Goal: Task Accomplishment & Management: Manage account settings

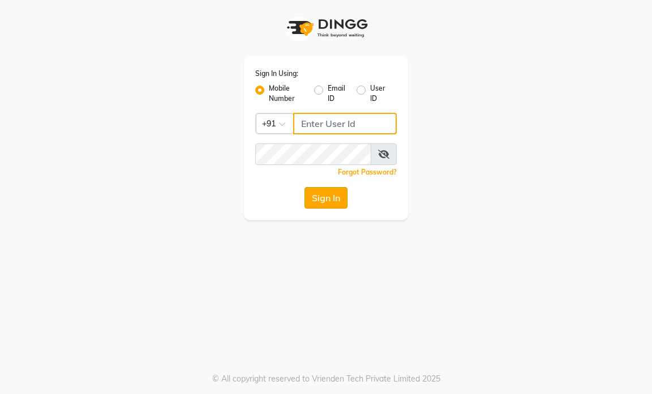
type input "9769153384"
click at [338, 198] on button "Sign In" at bounding box center [326, 198] width 43 height 22
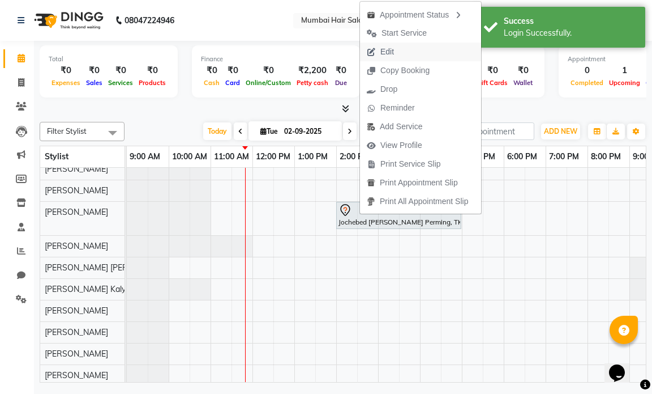
click at [391, 48] on span "Edit" at bounding box center [388, 52] width 14 height 12
select select "tentative"
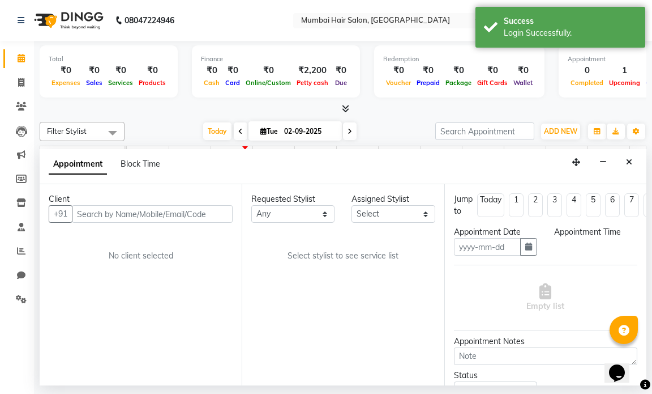
type input "02-09-2025"
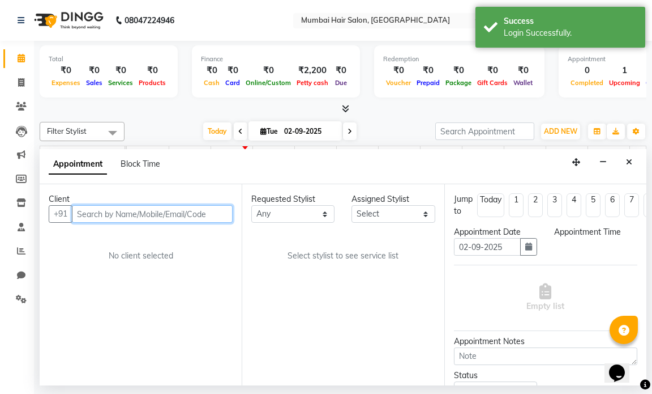
select select "66012"
select select "840"
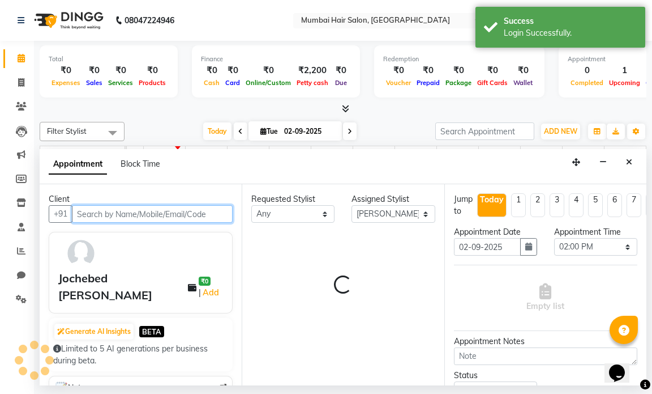
scroll to position [9, 67]
select select "3758"
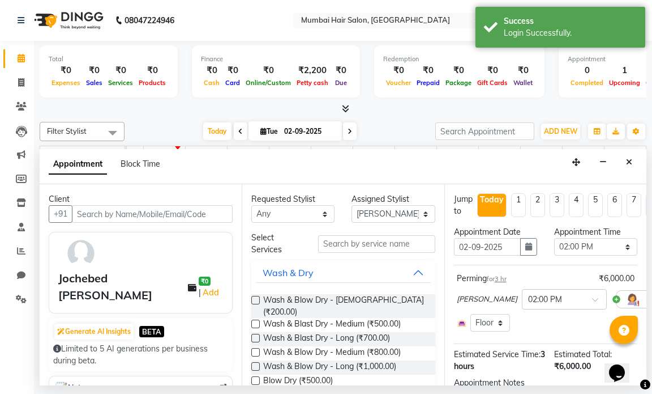
click at [533, 249] on div "Appointment Date [DATE]" at bounding box center [496, 245] width 100 height 39
click at [530, 247] on button "button" at bounding box center [528, 247] width 17 height 18
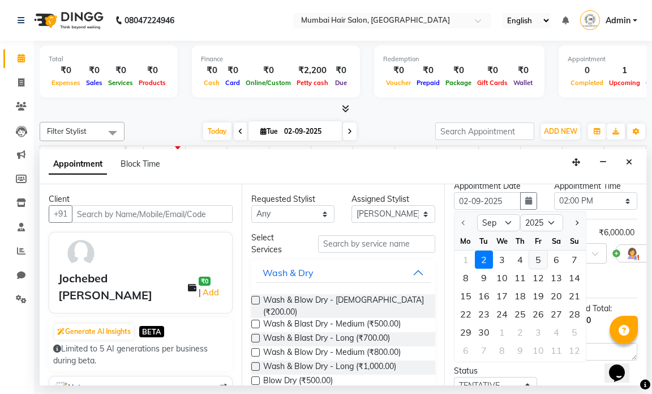
scroll to position [57, 0]
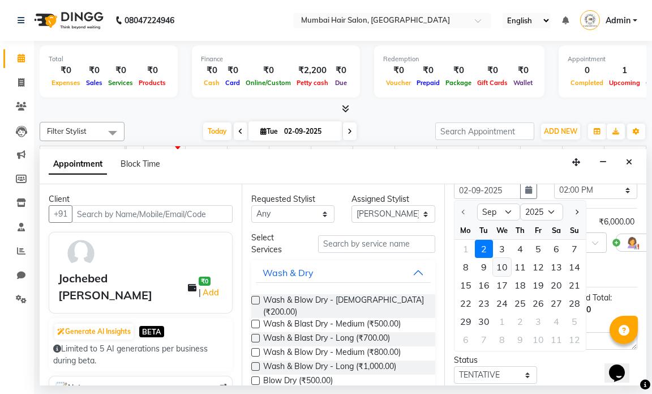
click at [500, 265] on div "10" at bounding box center [502, 267] width 18 height 18
type input "[DATE]"
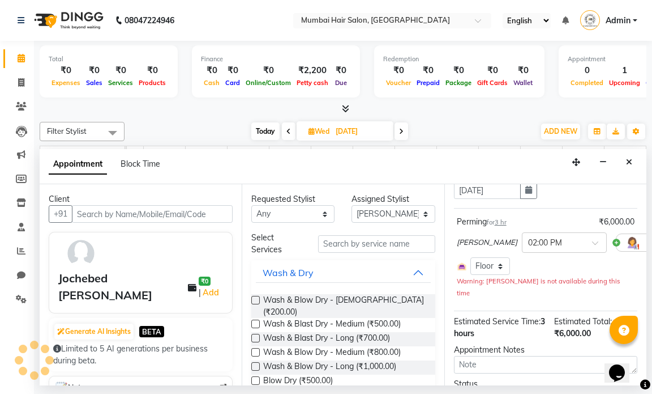
scroll to position [9, 67]
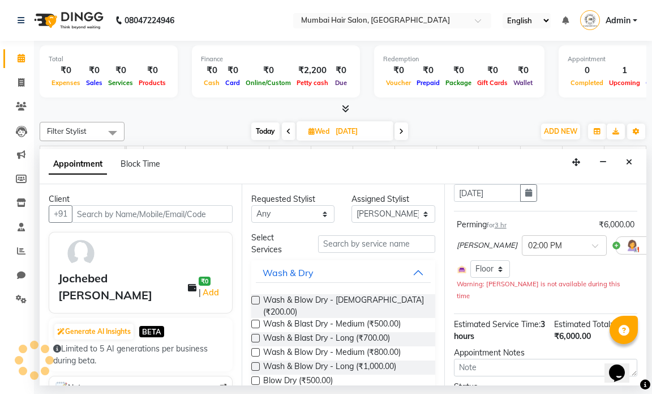
select select "840"
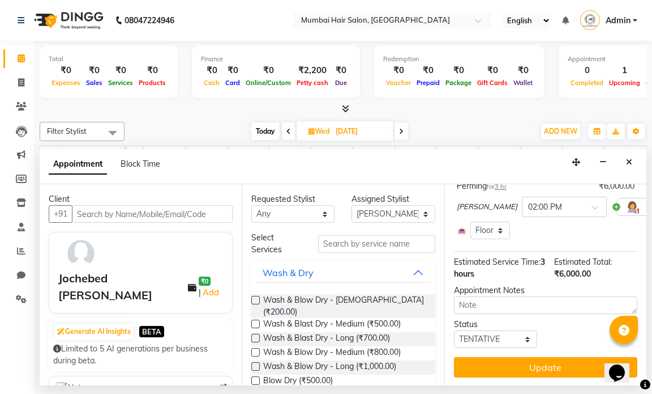
scroll to position [104, 0]
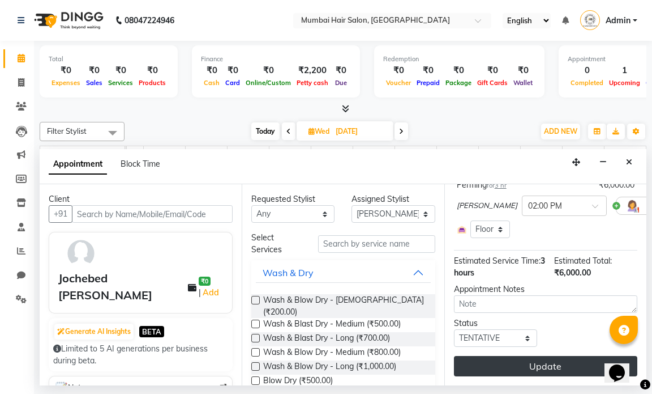
click at [570, 362] on button "Update" at bounding box center [545, 366] width 183 height 20
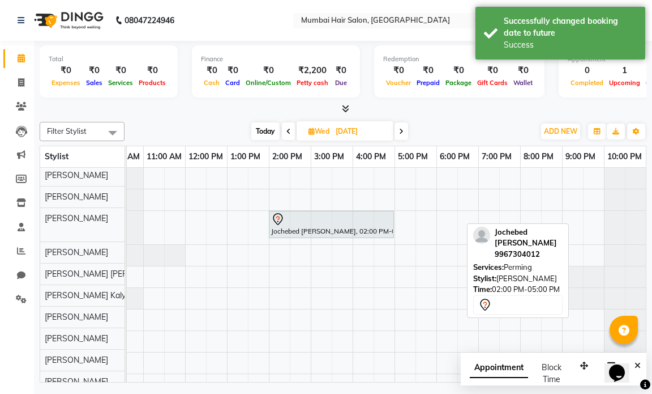
scroll to position [0, 0]
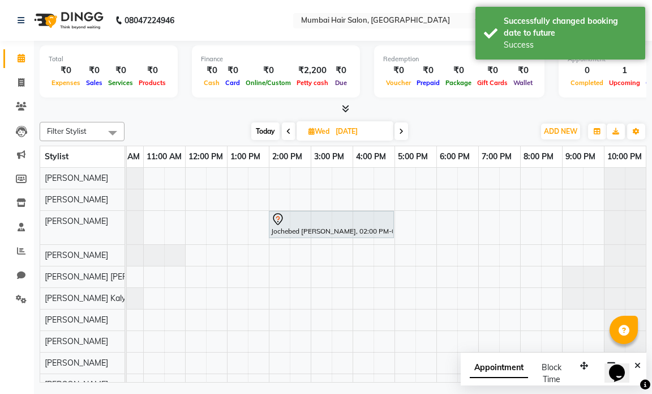
click at [335, 125] on input "[DATE]" at bounding box center [360, 131] width 57 height 17
select select "9"
select select "2025"
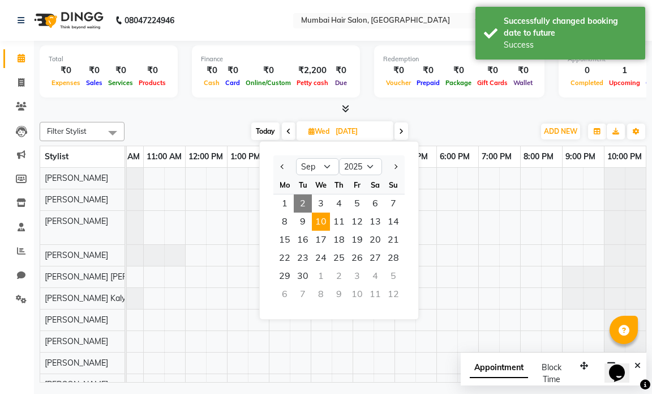
click at [304, 201] on span "2" at bounding box center [303, 203] width 18 height 18
type input "02-09-2025"
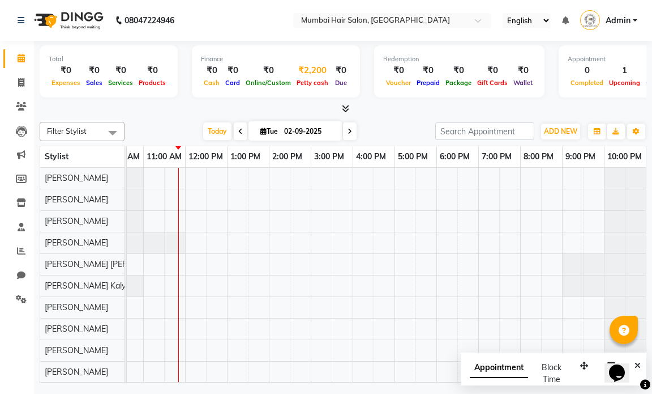
click at [301, 75] on div "₹2,200" at bounding box center [312, 70] width 37 height 13
select select "6600"
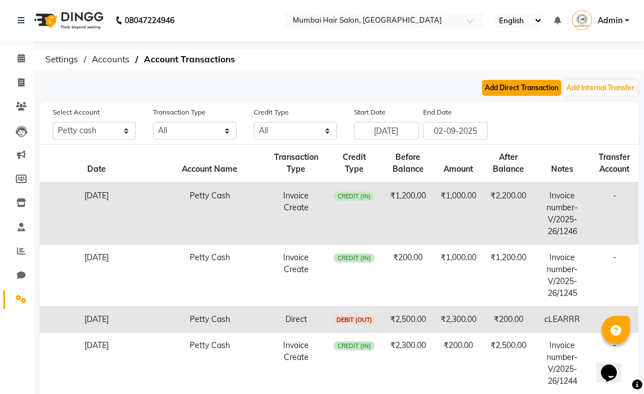
click at [521, 88] on button "Add Direct Transaction" at bounding box center [521, 88] width 79 height 16
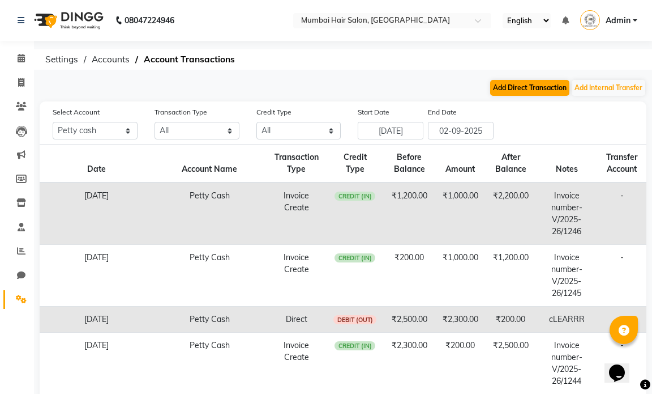
select select "direct"
select select "6600"
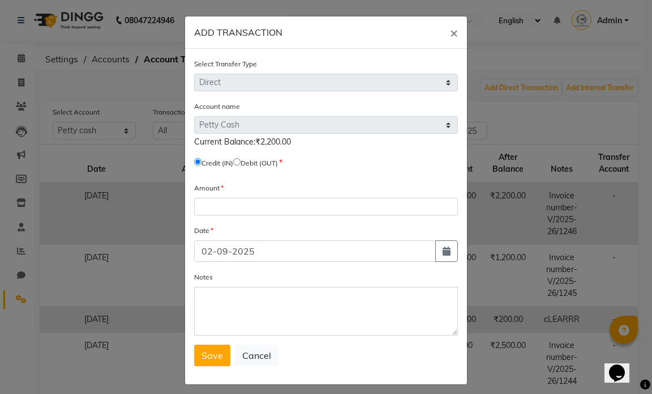
click at [237, 165] on input "radio" at bounding box center [236, 161] width 7 height 7
radio input "true"
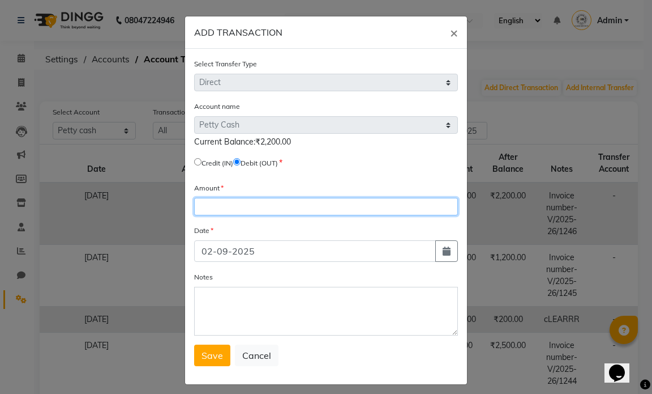
click at [234, 200] on input "number" at bounding box center [326, 207] width 264 height 18
type input "2200"
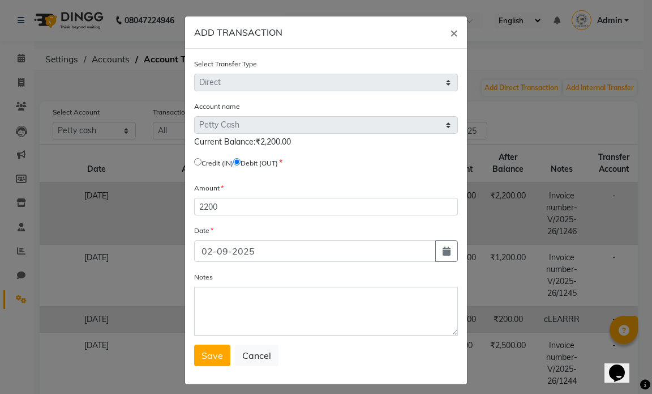
click at [228, 284] on div "Notes" at bounding box center [326, 303] width 264 height 65
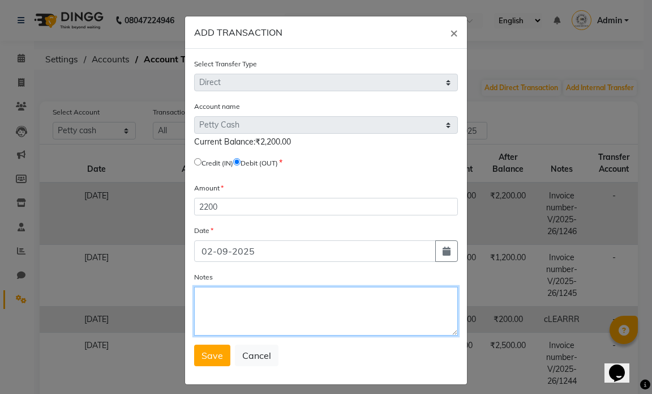
click at [239, 294] on textarea "Notes" at bounding box center [326, 311] width 264 height 49
type textarea "Clearr"
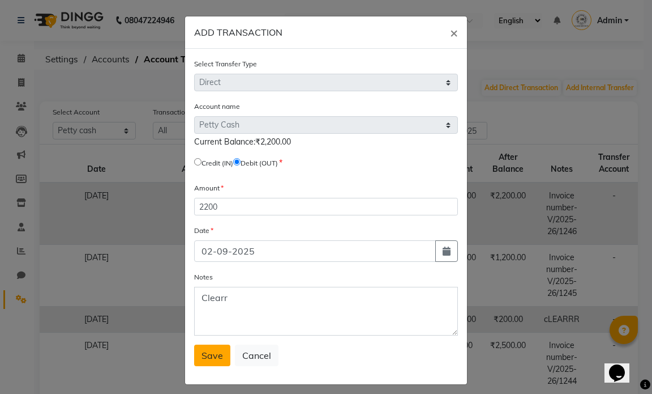
click at [203, 357] on span "Save" at bounding box center [213, 354] width 22 height 11
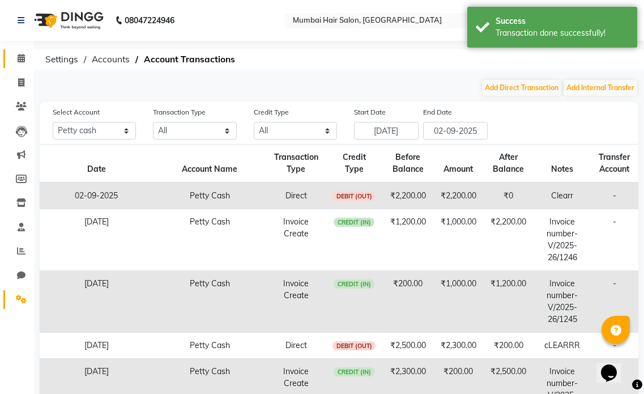
drag, startPoint x: 20, startPoint y: 52, endPoint x: 28, endPoint y: 65, distance: 16.0
click at [20, 52] on link "Calendar" at bounding box center [16, 58] width 27 height 19
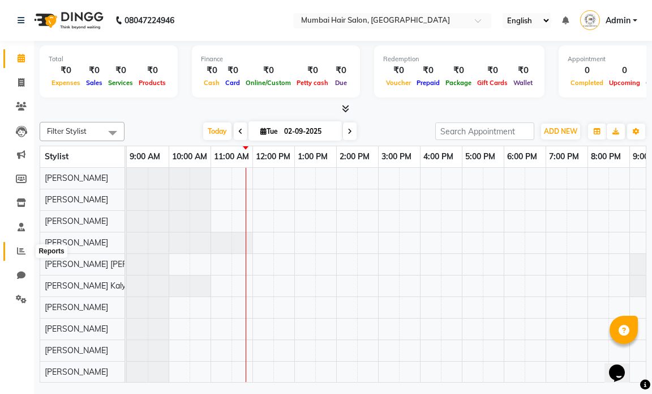
click at [21, 251] on icon at bounding box center [21, 250] width 8 height 8
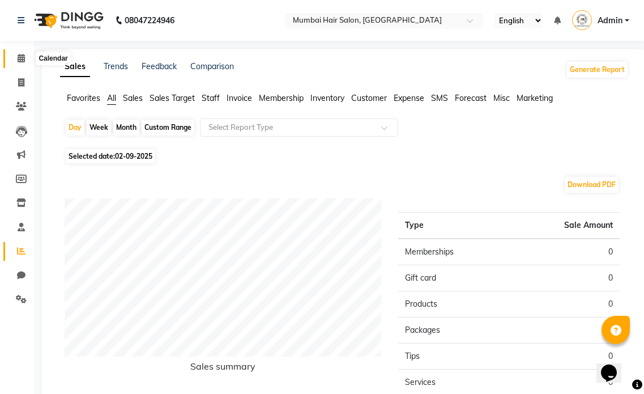
click at [23, 58] on icon at bounding box center [21, 58] width 7 height 8
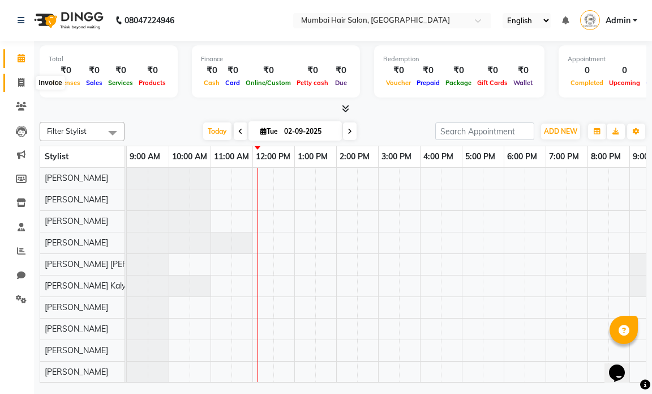
drag, startPoint x: 21, startPoint y: 82, endPoint x: 21, endPoint y: 89, distance: 6.8
click at [21, 82] on icon at bounding box center [21, 82] width 6 height 8
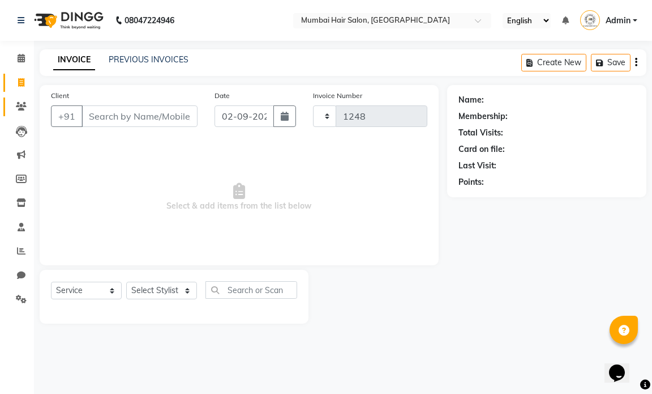
click at [23, 104] on icon at bounding box center [21, 106] width 11 height 8
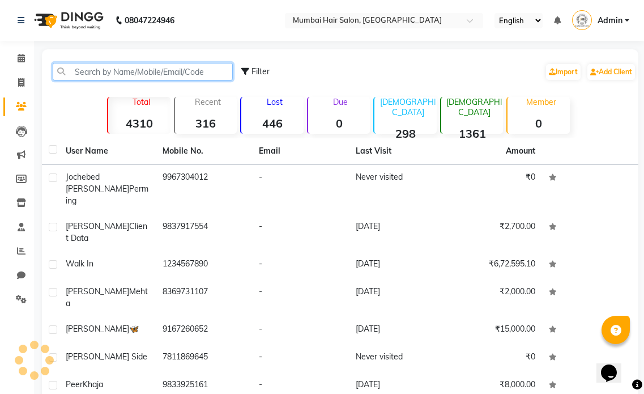
click at [113, 70] on input "text" at bounding box center [143, 72] width 180 height 18
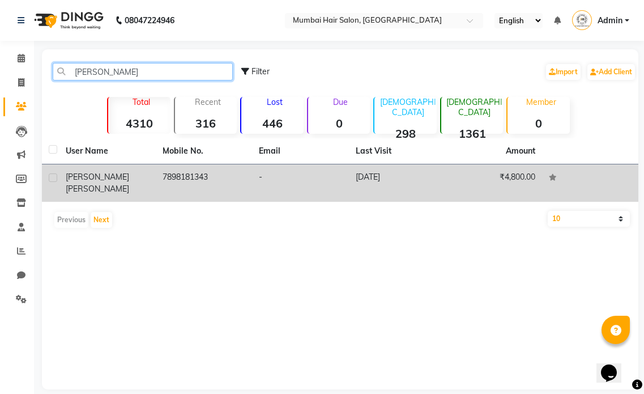
type input "[PERSON_NAME]"
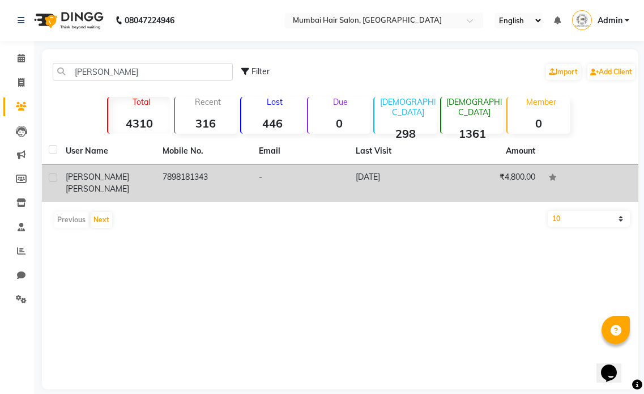
click at [198, 175] on td "7898181343" at bounding box center [204, 182] width 97 height 37
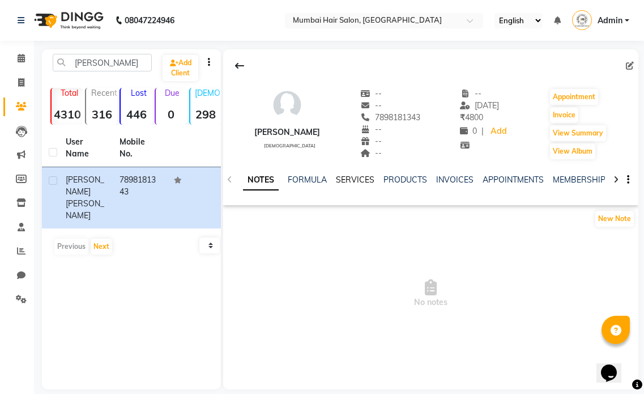
click at [369, 176] on link "SERVICES" at bounding box center [355, 179] width 39 height 10
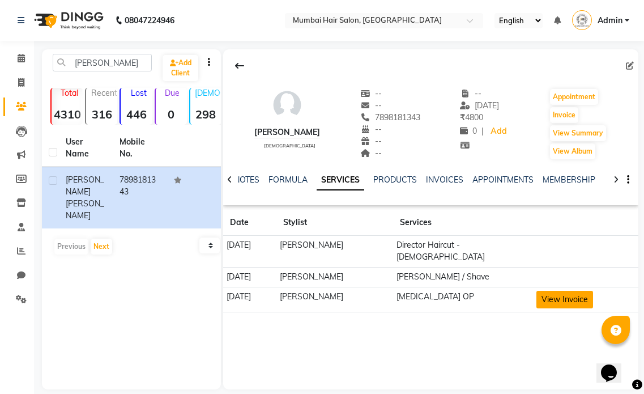
click at [577, 291] on button "View Invoice" at bounding box center [564, 300] width 57 height 18
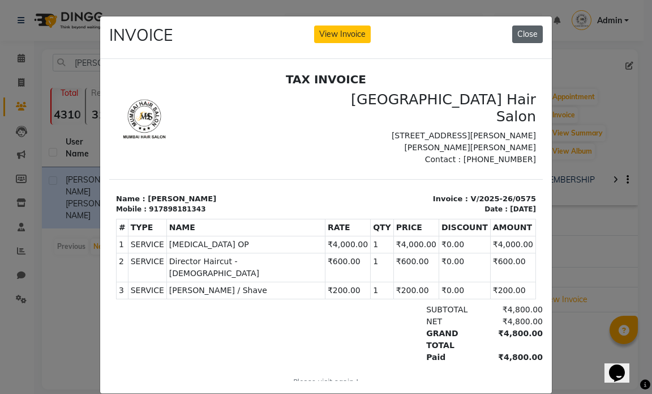
click at [520, 36] on button "Close" at bounding box center [528, 34] width 31 height 18
